Goal: Task Accomplishment & Management: Manage account settings

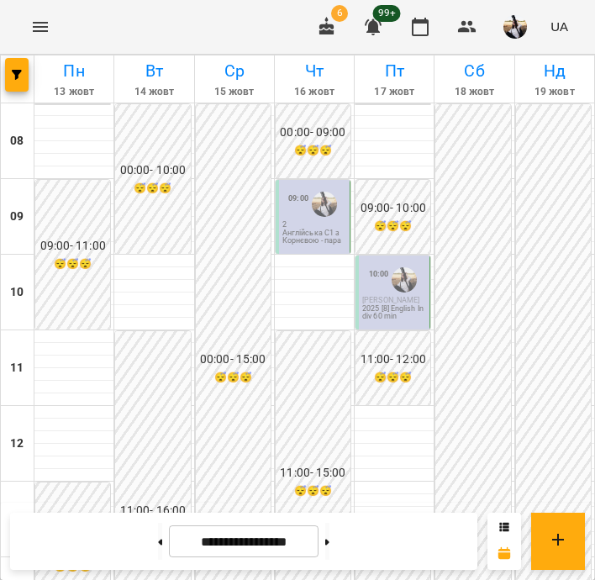
scroll to position [675, 0]
click at [503, 32] on button "button" at bounding box center [515, 27] width 44 height 44
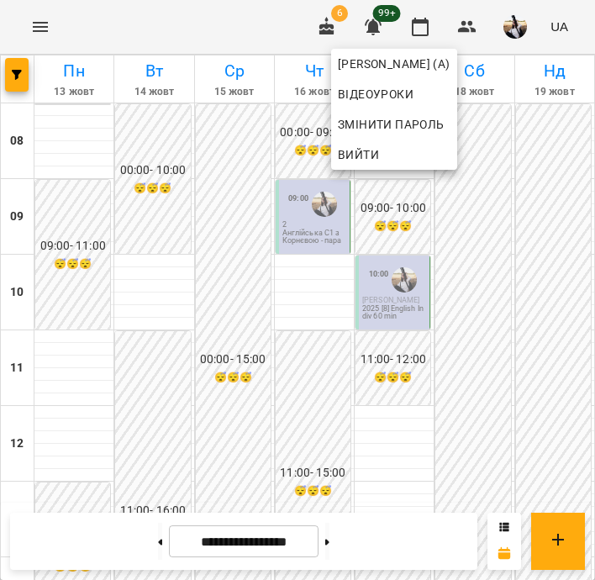
click at [475, 28] on div at bounding box center [297, 290] width 595 height 580
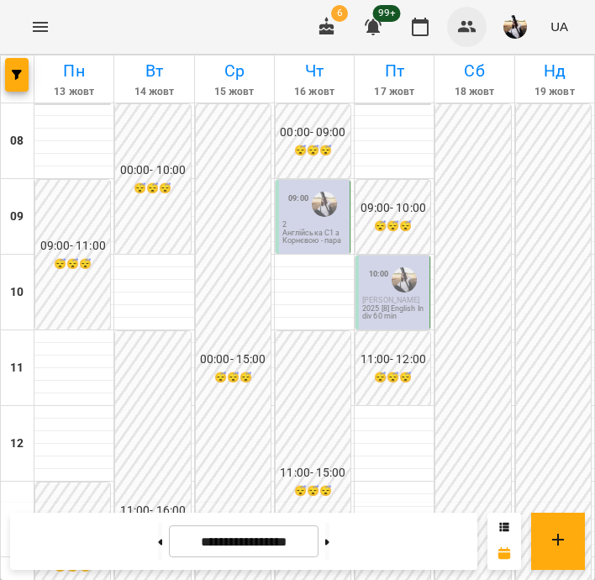
click at [462, 34] on icon "button" at bounding box center [467, 27] width 20 height 20
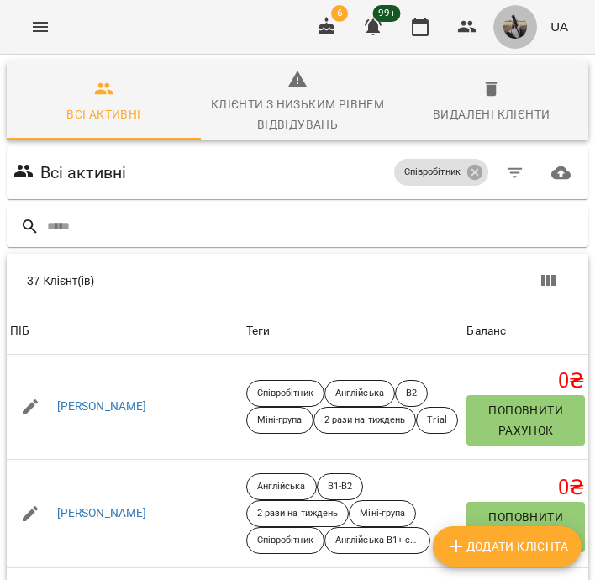
click at [498, 34] on button "button" at bounding box center [515, 27] width 44 height 44
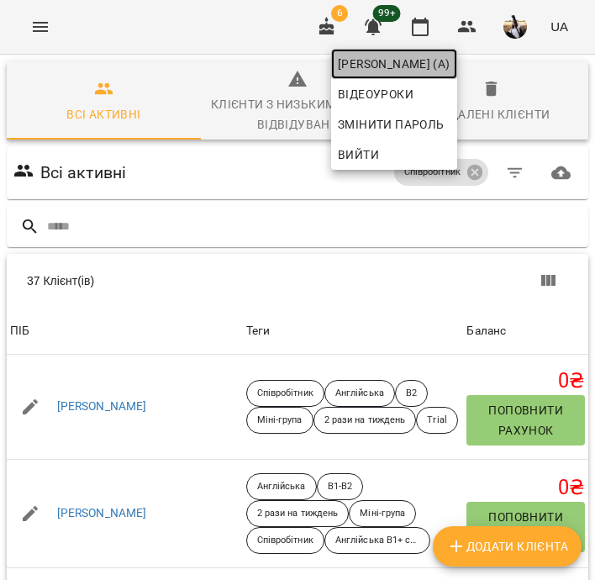
click at [451, 55] on span "[PERSON_NAME] (а)" at bounding box center [394, 64] width 113 height 20
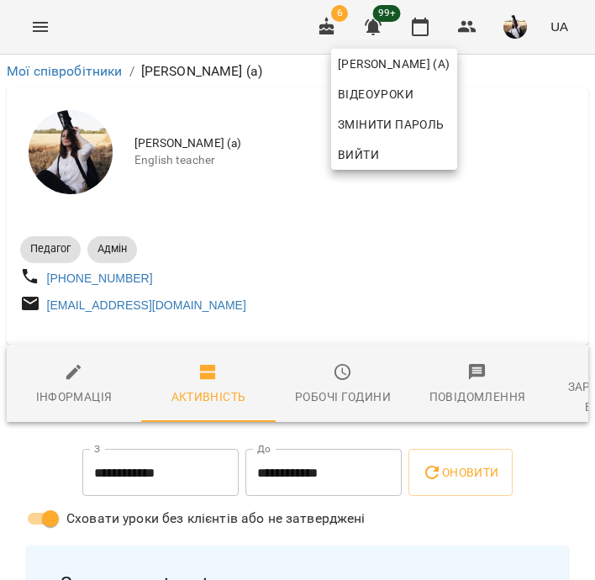
click at [417, 22] on div at bounding box center [297, 290] width 595 height 580
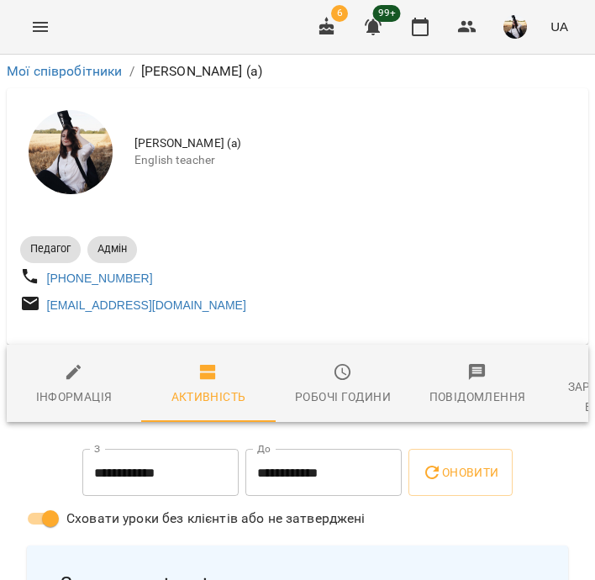
click at [417, 22] on icon "button" at bounding box center [420, 27] width 17 height 18
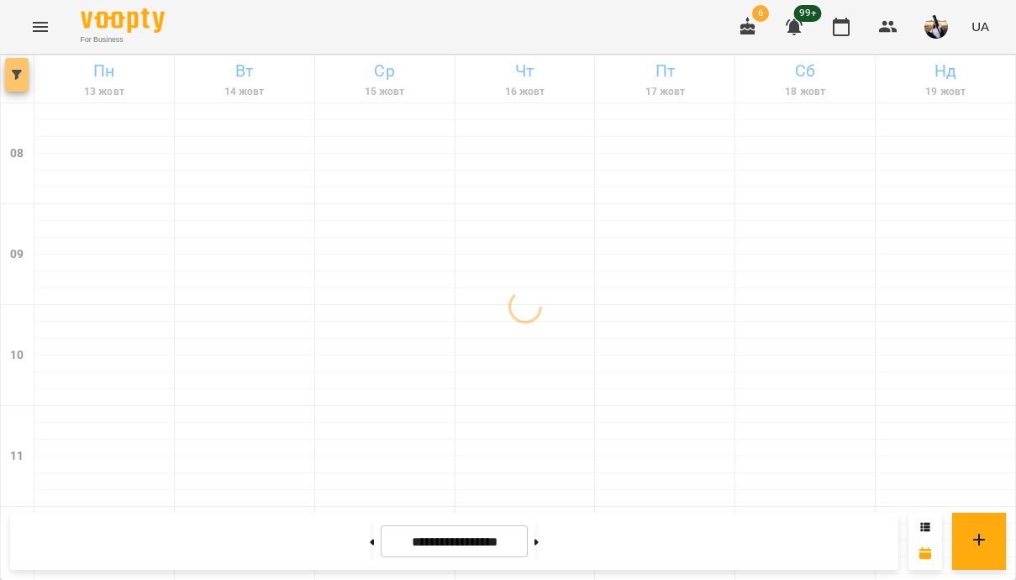
click at [13, 74] on icon "button" at bounding box center [17, 75] width 10 height 10
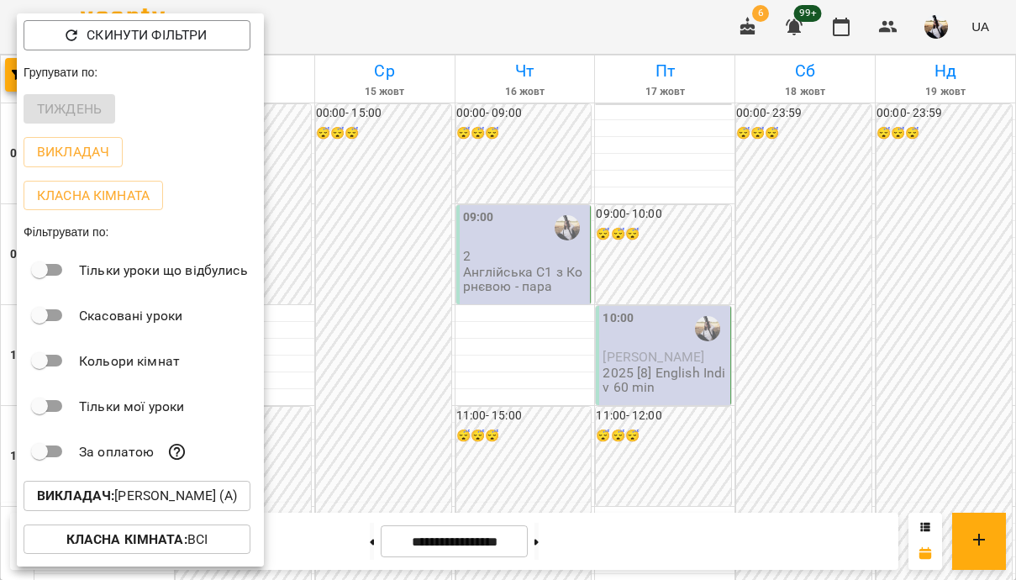
click at [90, 499] on b "Викладач :" at bounding box center [75, 496] width 77 height 16
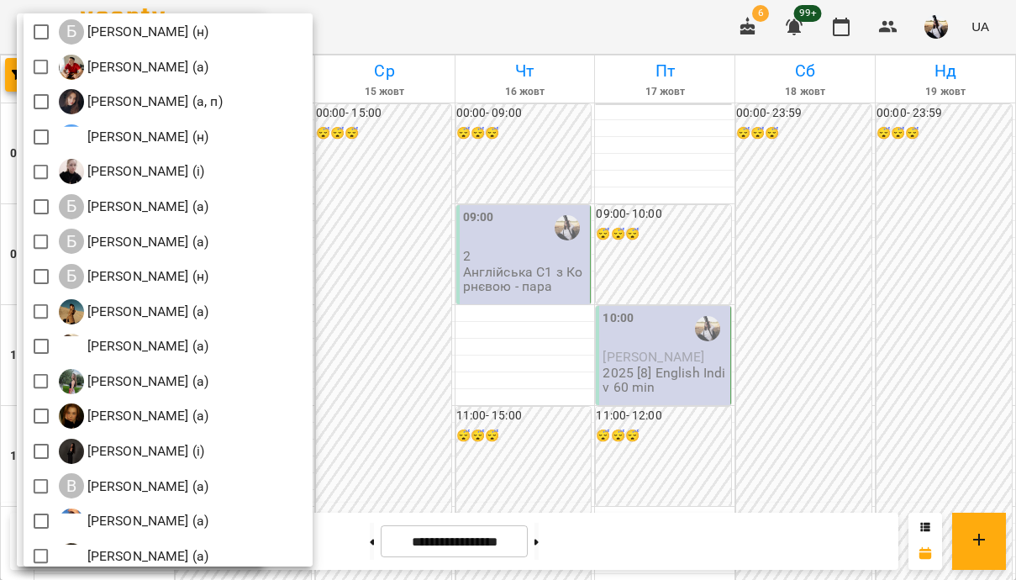
scroll to position [192, 0]
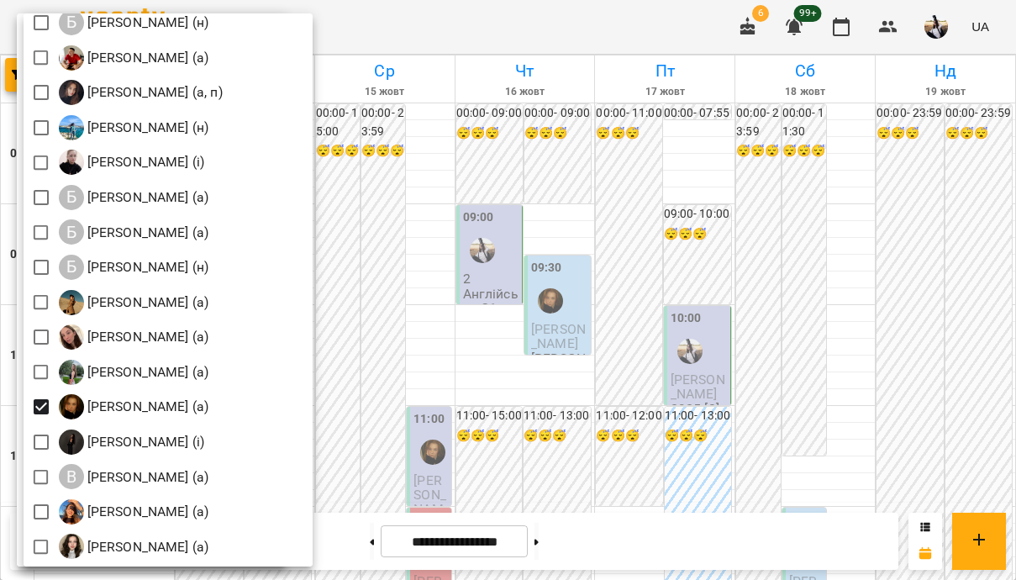
click at [394, 100] on div at bounding box center [508, 290] width 1016 height 580
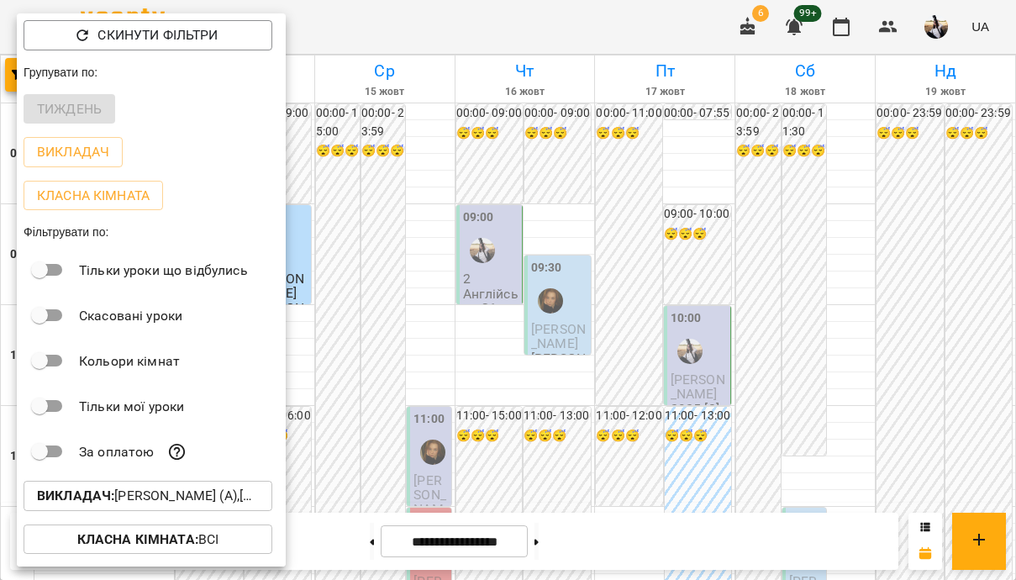
click at [407, 145] on div at bounding box center [508, 290] width 1016 height 580
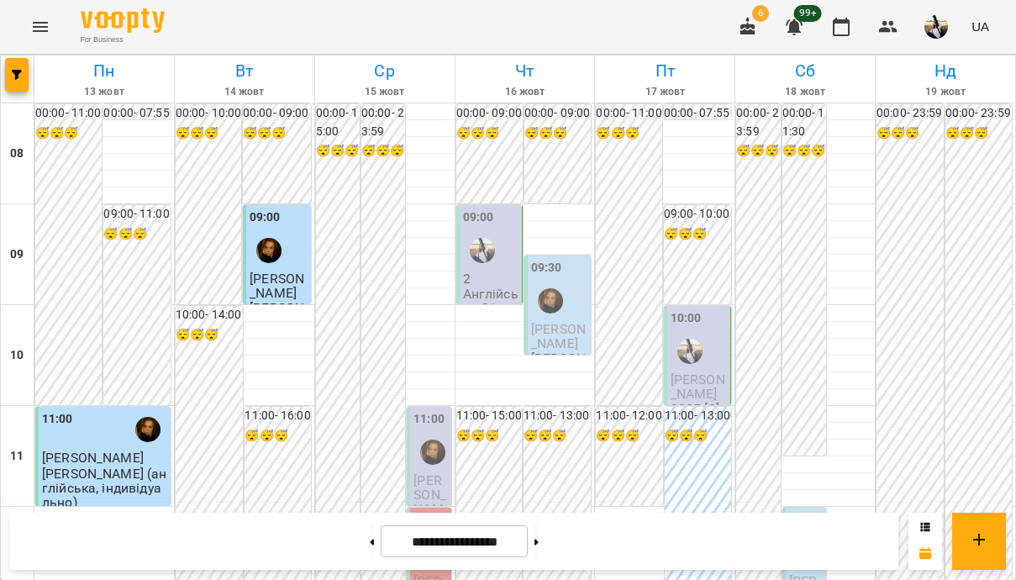
scroll to position [667, 0]
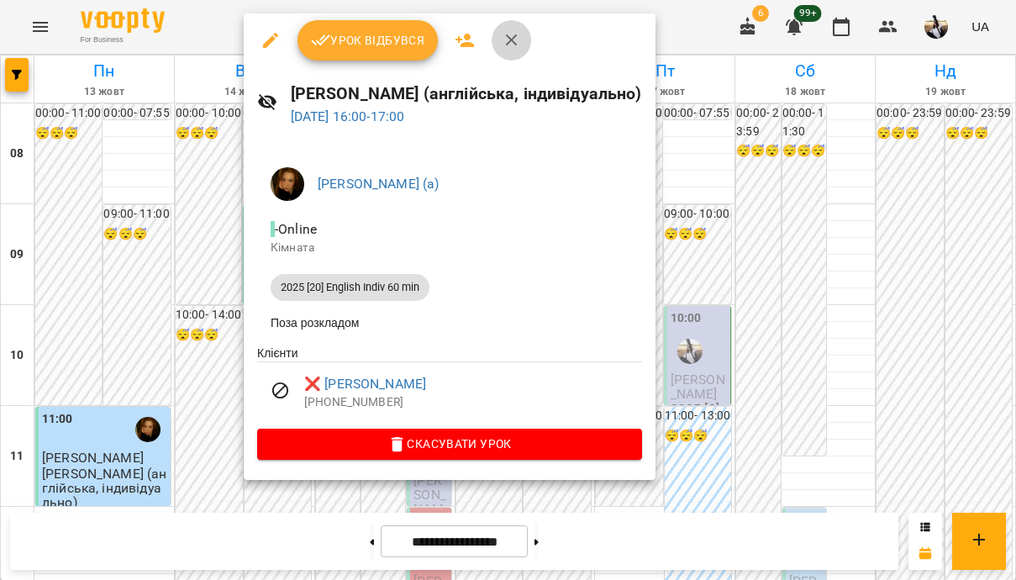
click at [515, 41] on icon "button" at bounding box center [512, 40] width 20 height 20
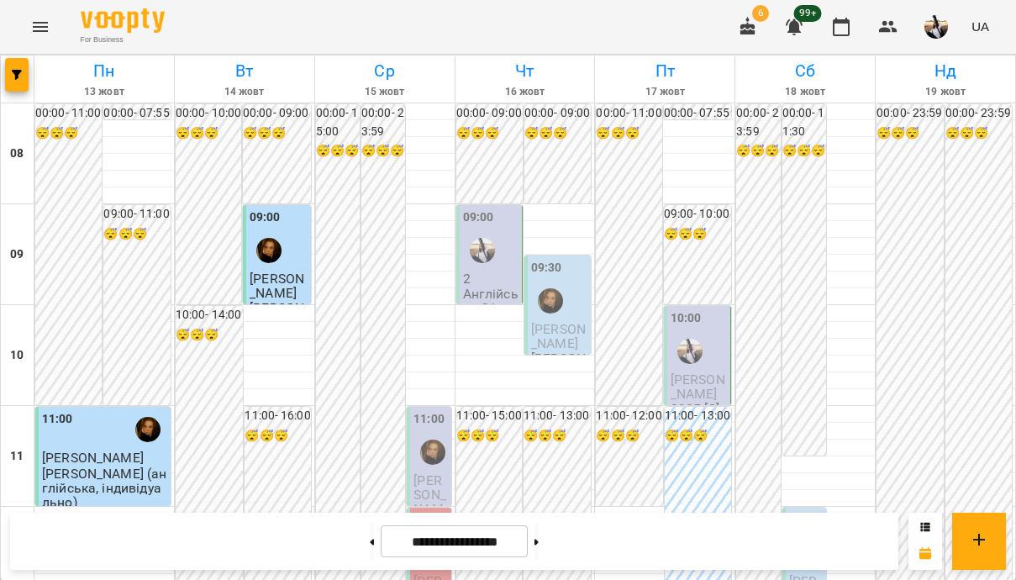
scroll to position [329, 0]
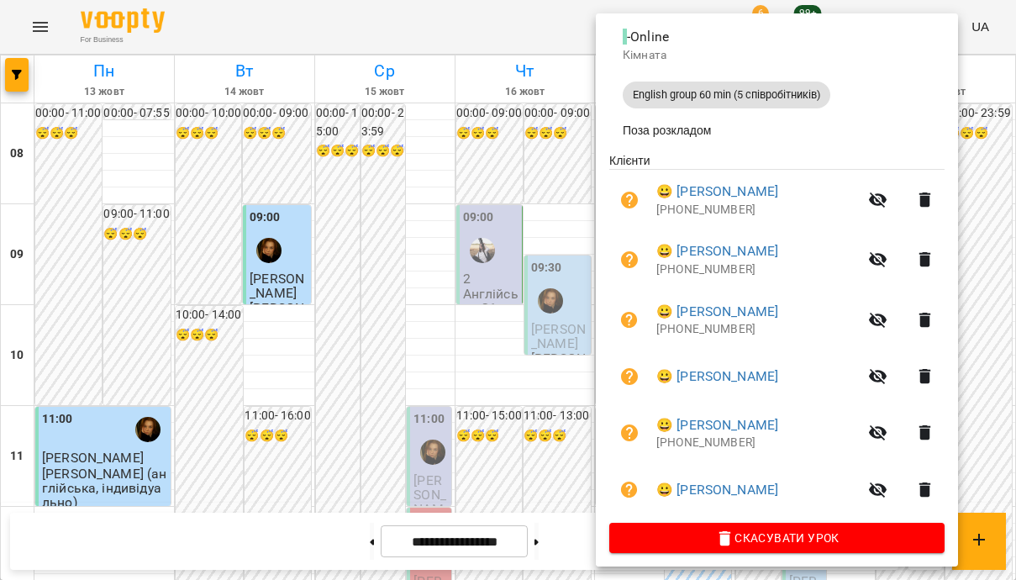
scroll to position [204, 0]
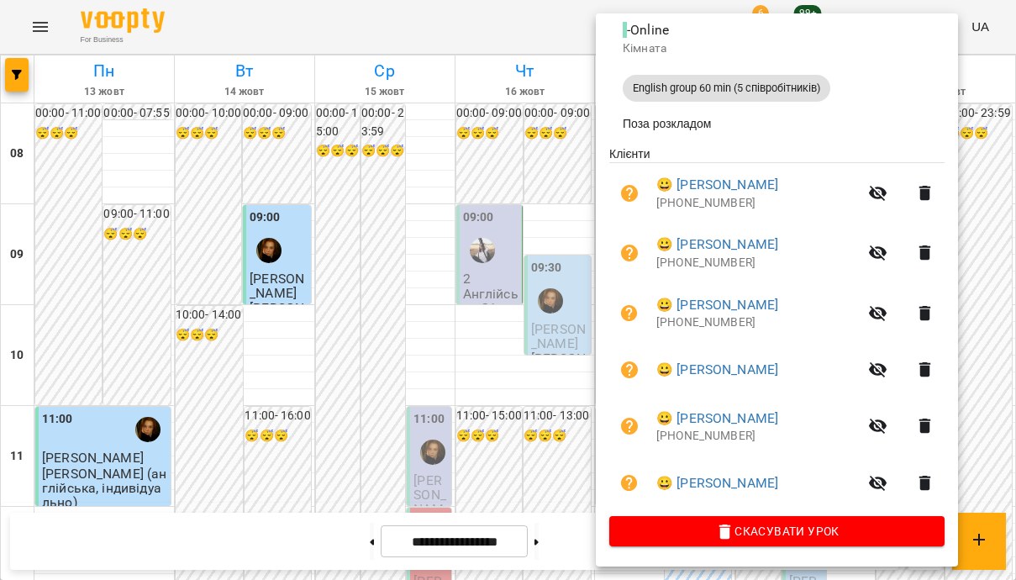
click at [444, 289] on div at bounding box center [508, 290] width 1016 height 580
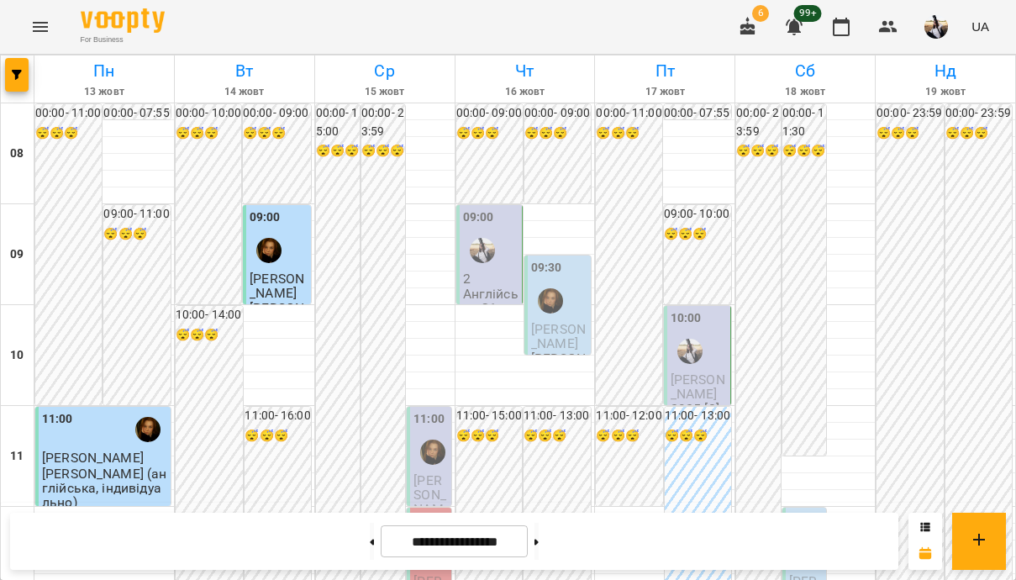
scroll to position [762, 0]
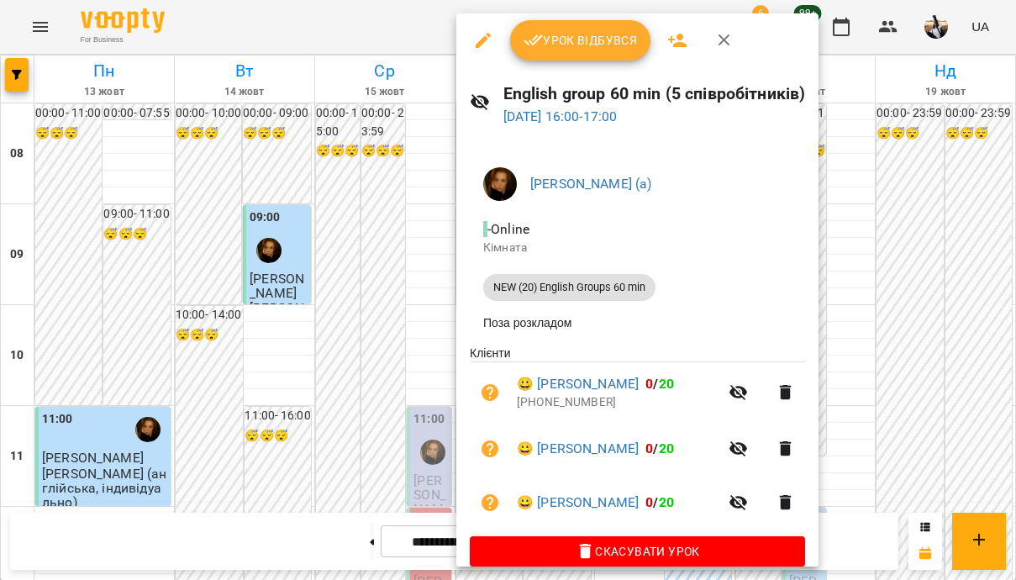
scroll to position [24, 0]
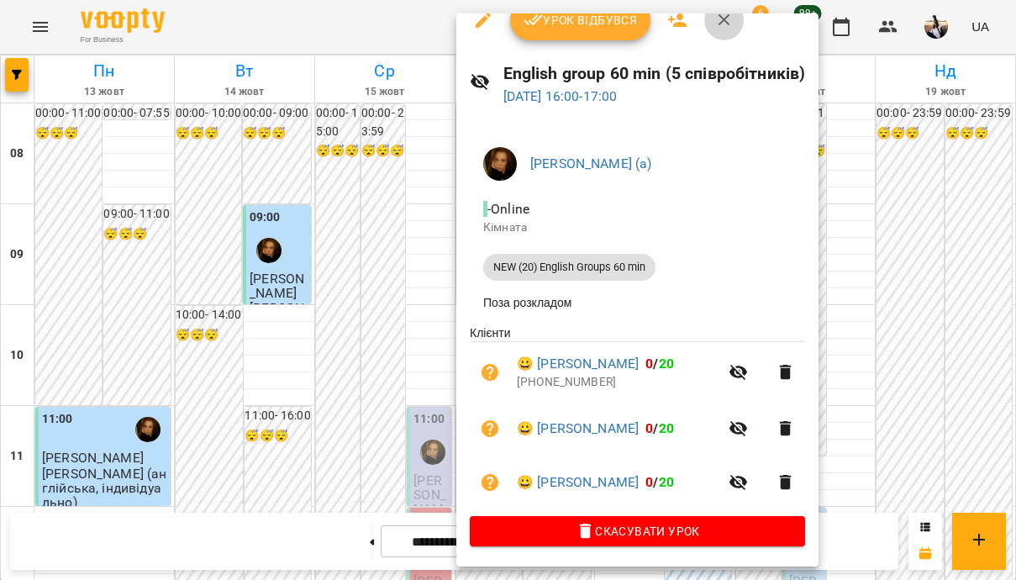
click at [594, 20] on icon "button" at bounding box center [724, 20] width 20 height 20
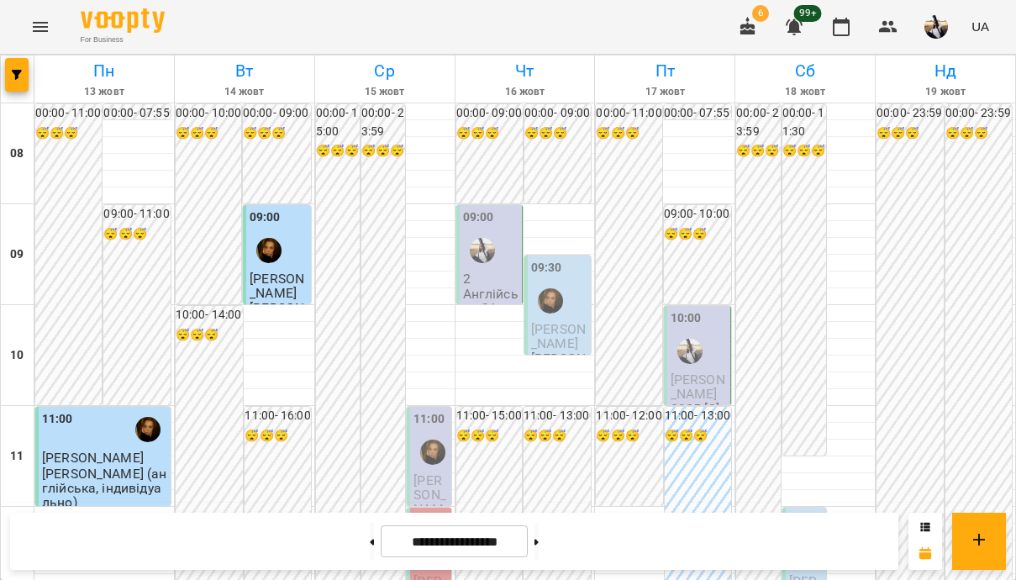
scroll to position [339, 0]
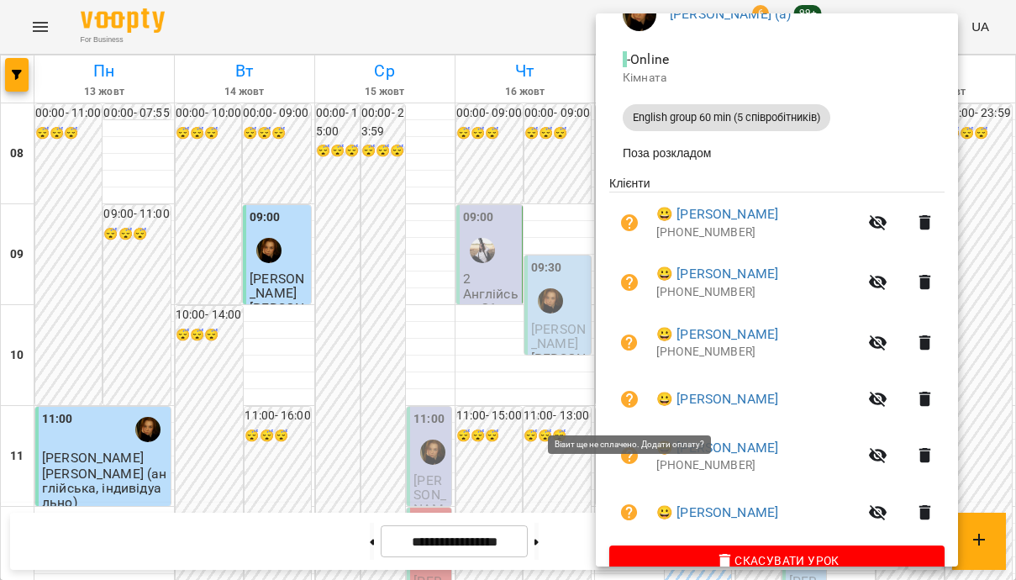
scroll to position [204, 0]
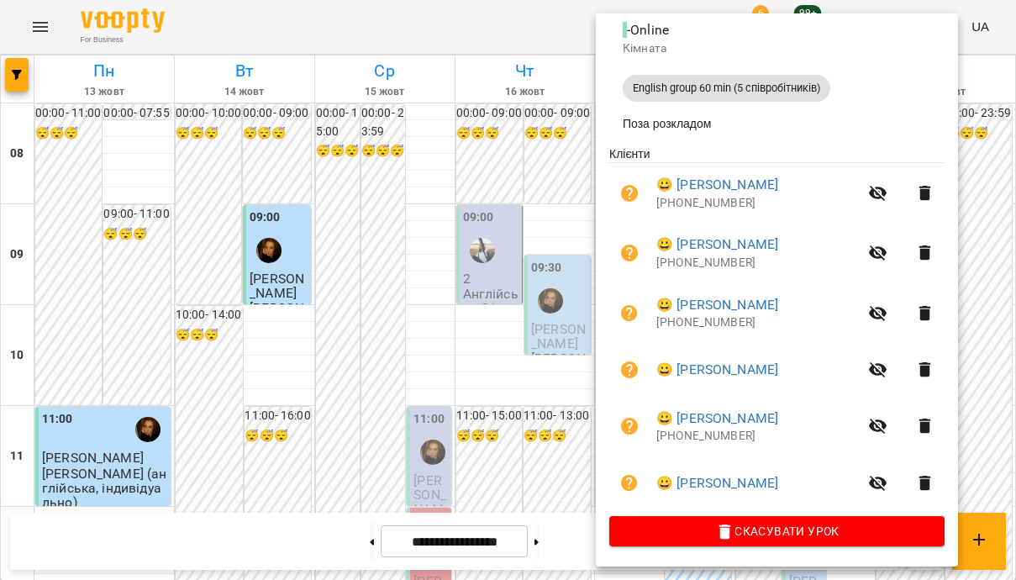
click at [449, 407] on div at bounding box center [508, 290] width 1016 height 580
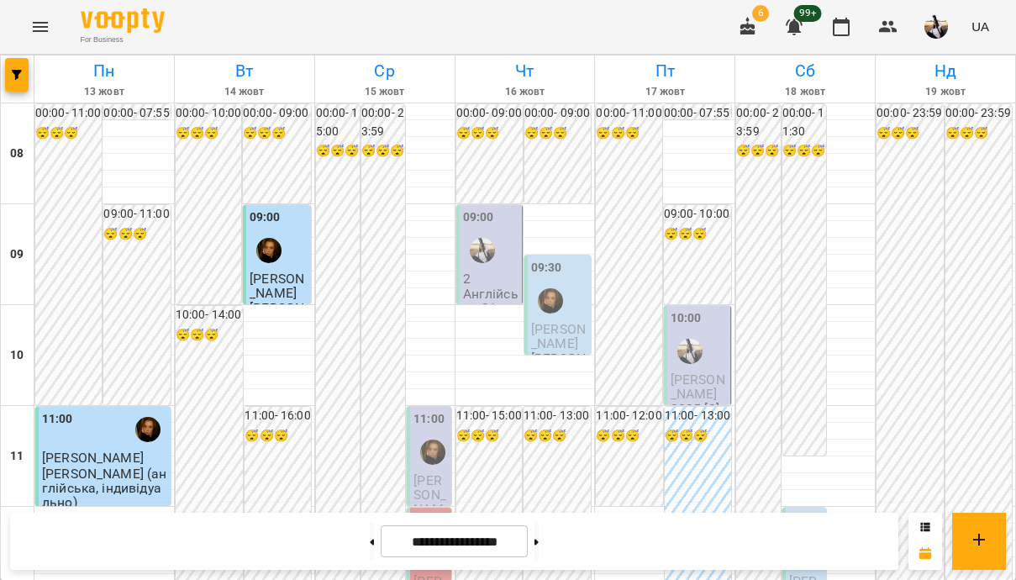
scroll to position [340, 0]
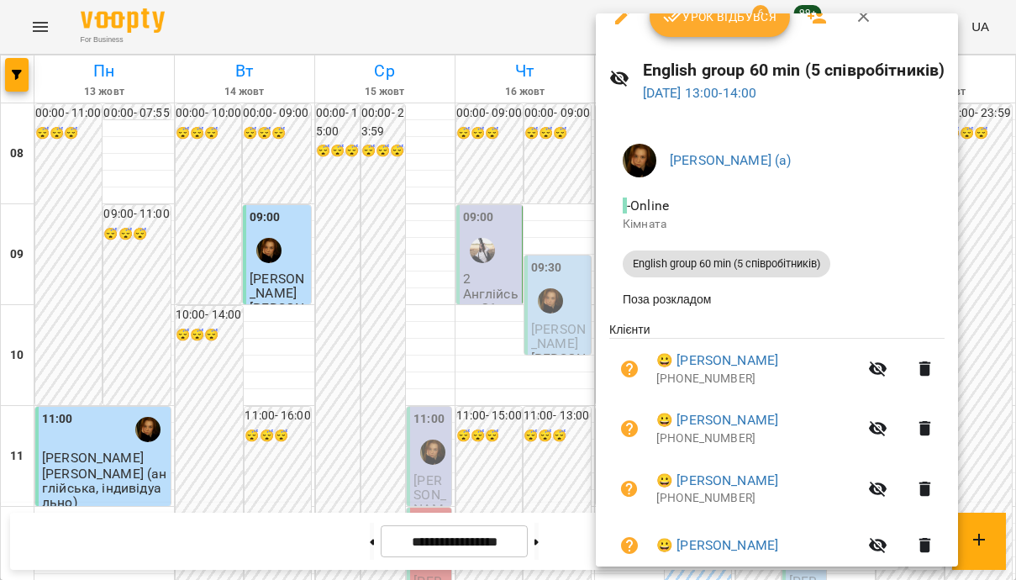
scroll to position [0, 0]
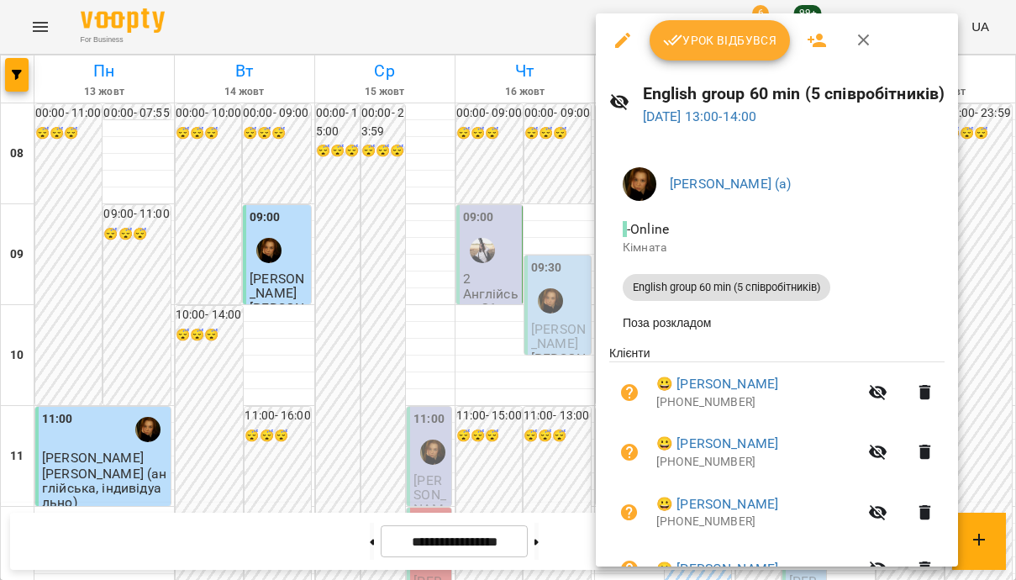
click at [594, 49] on button "button" at bounding box center [864, 40] width 40 height 40
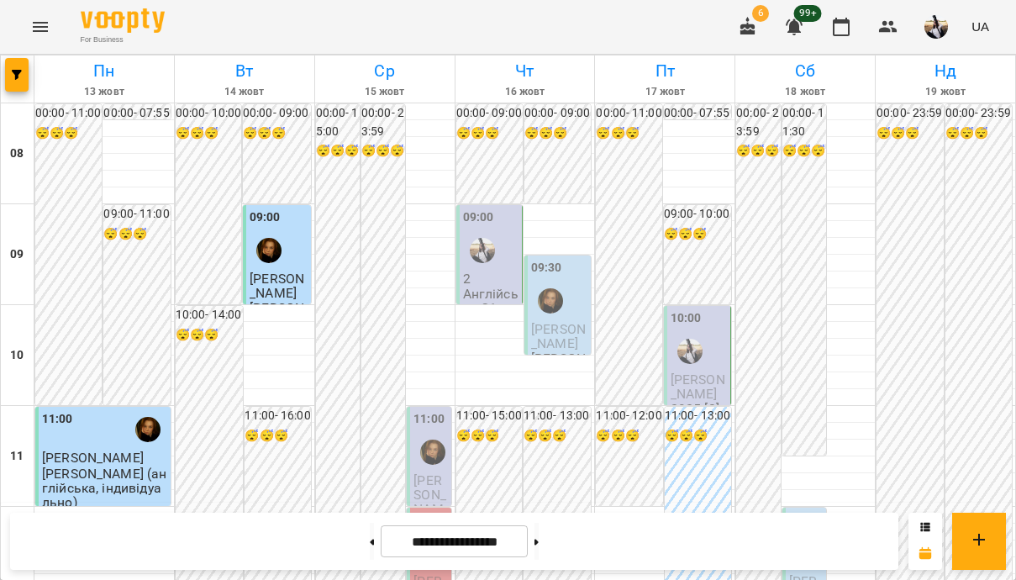
scroll to position [807, 0]
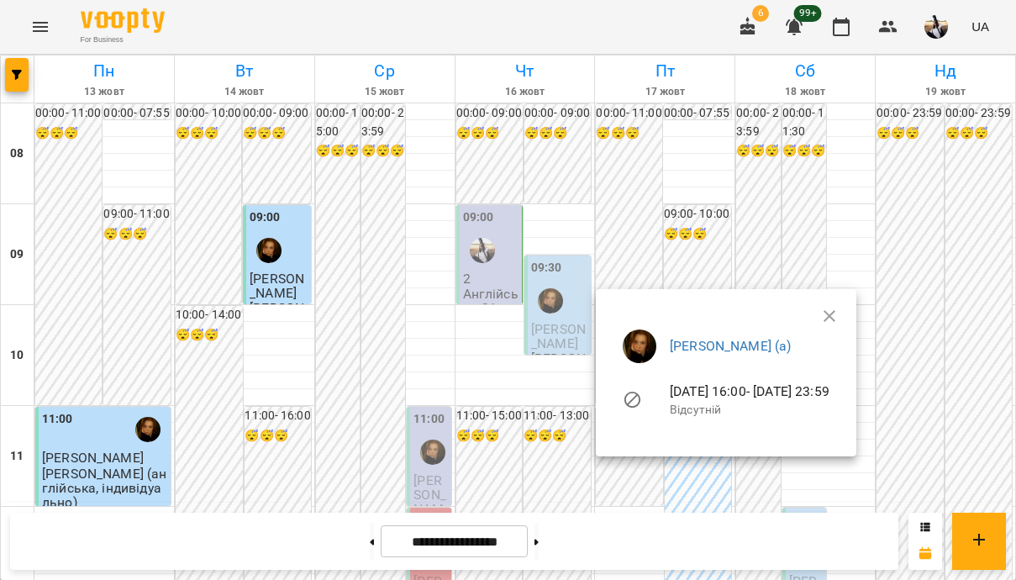
click at [594, 222] on div at bounding box center [508, 290] width 1016 height 580
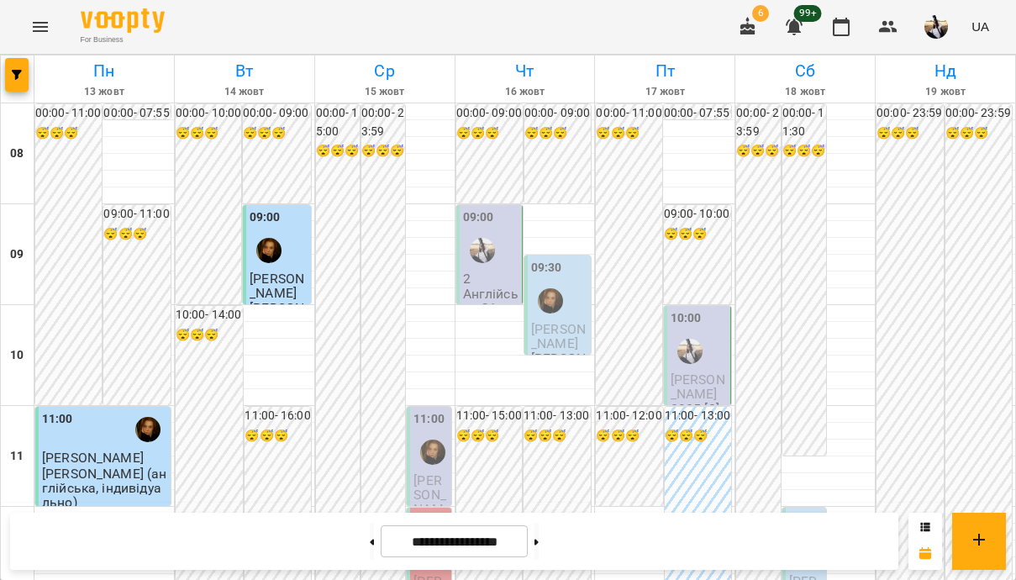
scroll to position [732, 0]
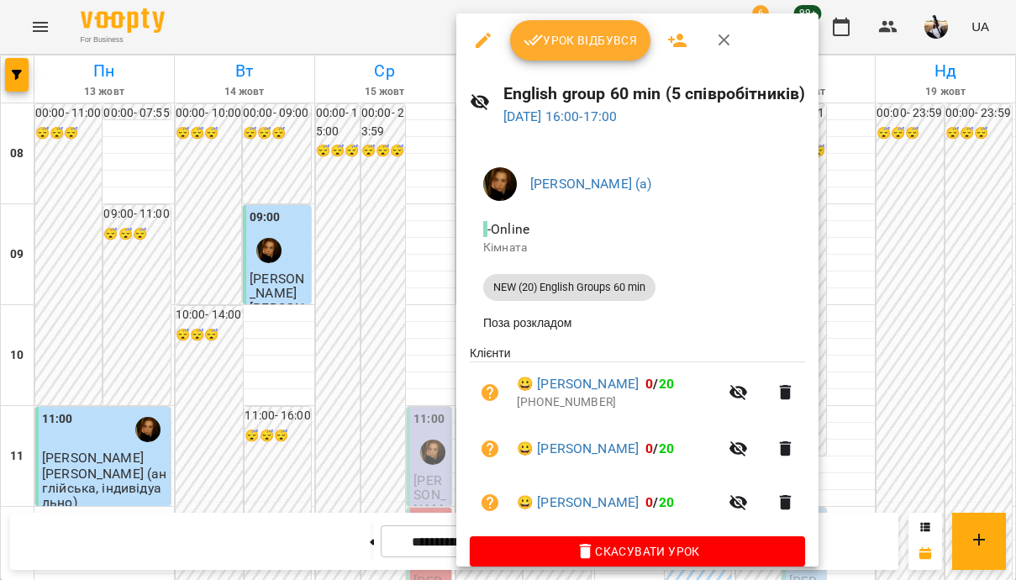
click at [594, 37] on icon "button" at bounding box center [724, 40] width 20 height 20
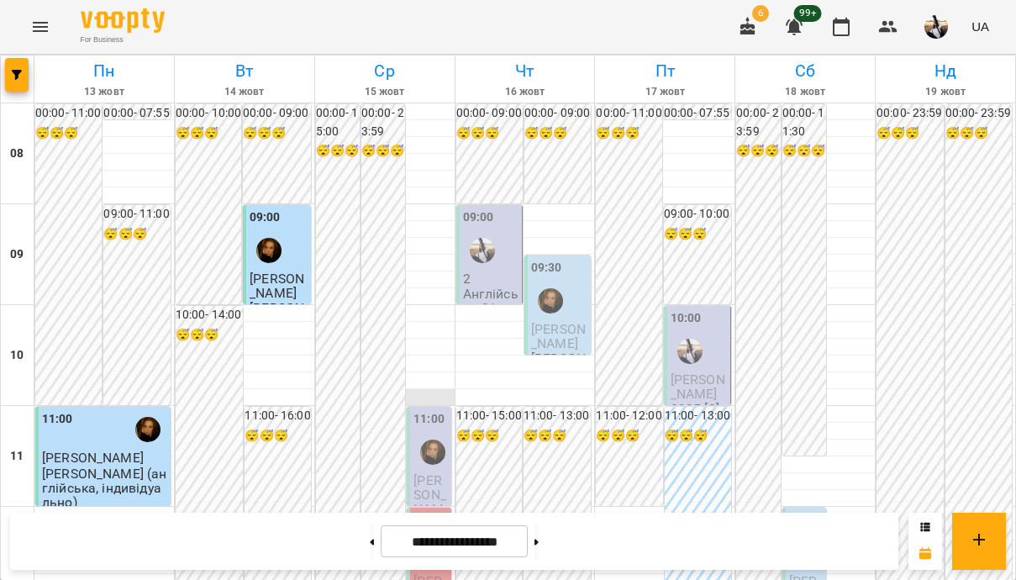
scroll to position [366, 0]
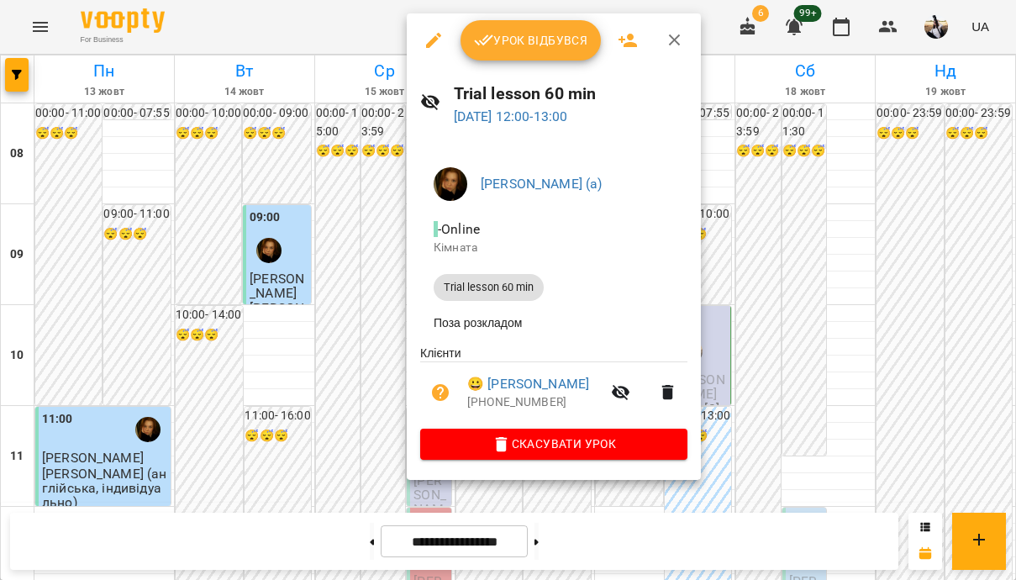
click at [594, 40] on icon "button" at bounding box center [675, 40] width 20 height 20
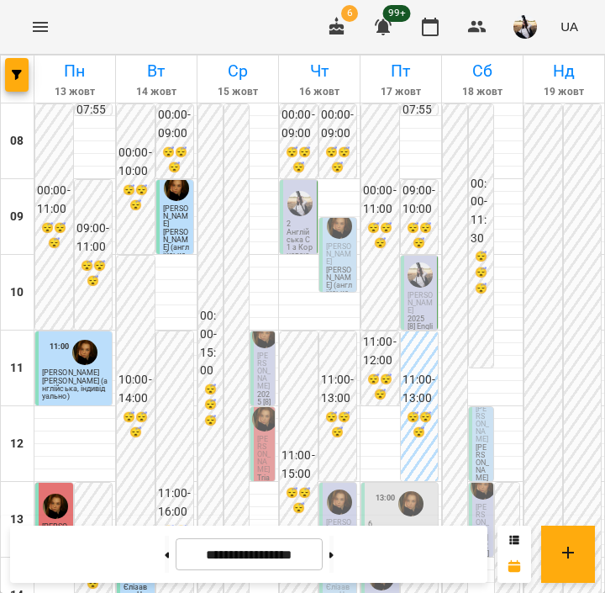
scroll to position [0, 0]
click at [20, 86] on button "button" at bounding box center [17, 75] width 24 height 34
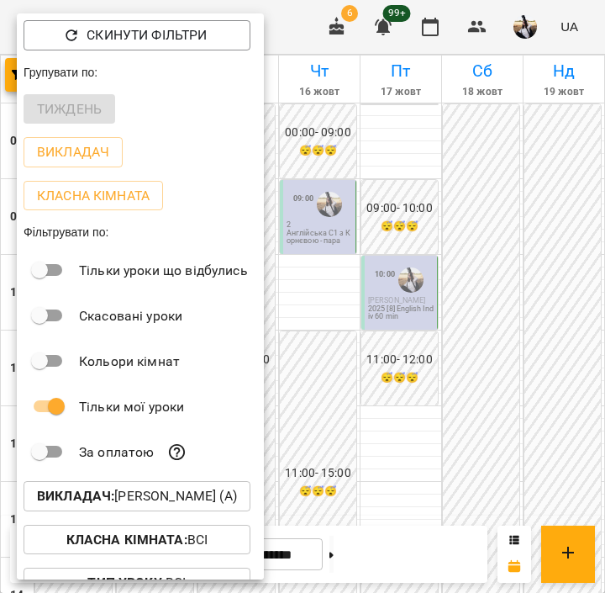
click at [381, 156] on div at bounding box center [302, 296] width 605 height 593
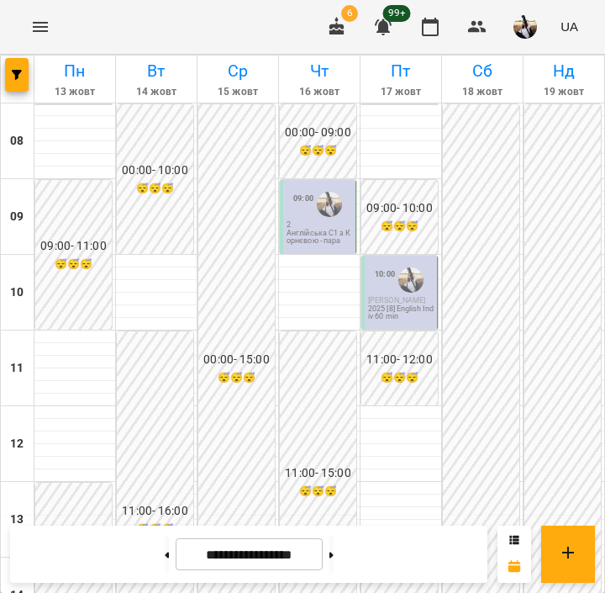
scroll to position [463, 0]
